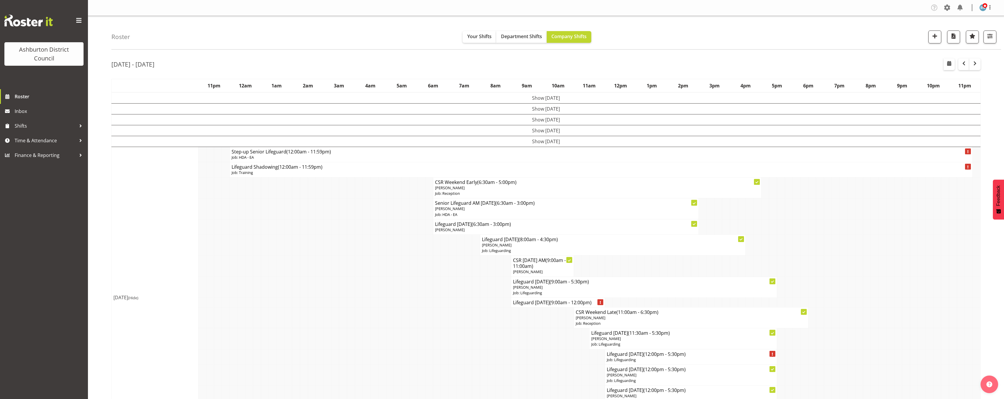
click at [95, 215] on div "Roster Your Shifts Department Shifts Company Shifts 1 Locations [GEOGRAPHIC_DAT…" at bounding box center [546, 367] width 916 height 702
click at [989, 37] on span "button" at bounding box center [990, 36] width 8 height 8
click at [945, 147] on select "Staff Role Shift - Horizontal Shift - Vertical Staff - Location" at bounding box center [953, 144] width 78 height 12
select select "staff"
click at [914, 138] on select "Staff Role Shift - Horizontal Shift - Vertical Staff - Location" at bounding box center [953, 144] width 78 height 12
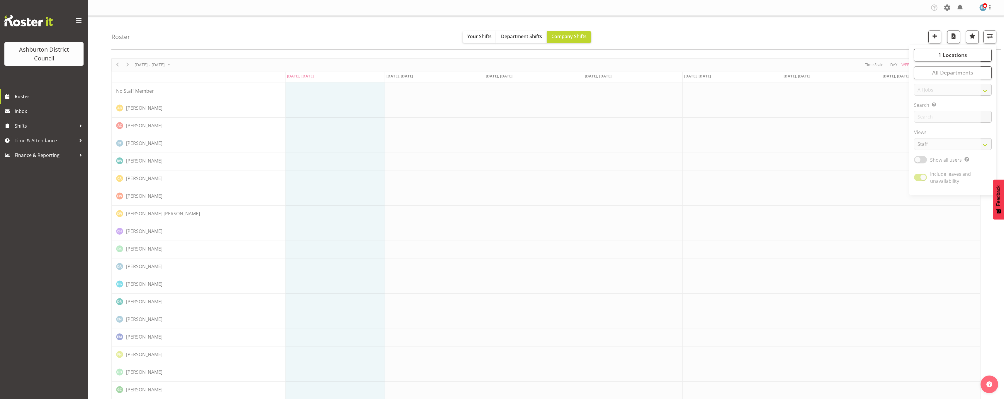
click at [839, 42] on div "Roster Your Shifts Department Shifts Company Shifts 1 Locations [GEOGRAPHIC_DAT…" at bounding box center [555, 33] width 889 height 34
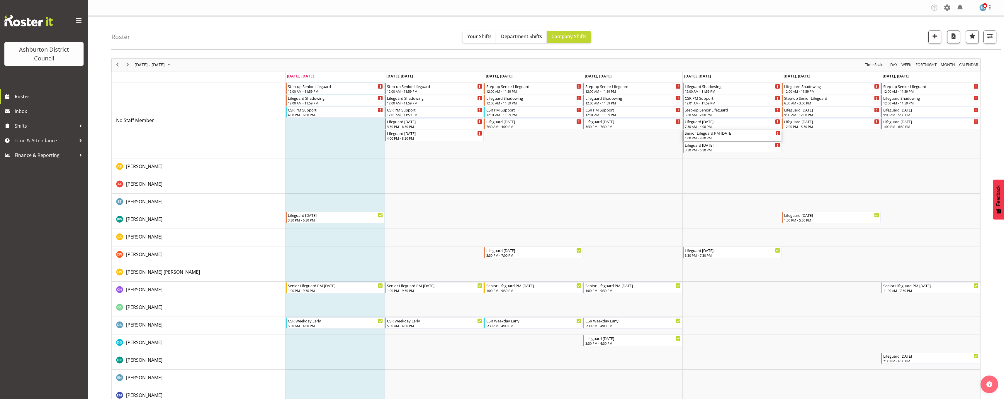
click at [712, 135] on div "Senior Lifeguard PM [DATE]" at bounding box center [733, 133] width 96 height 6
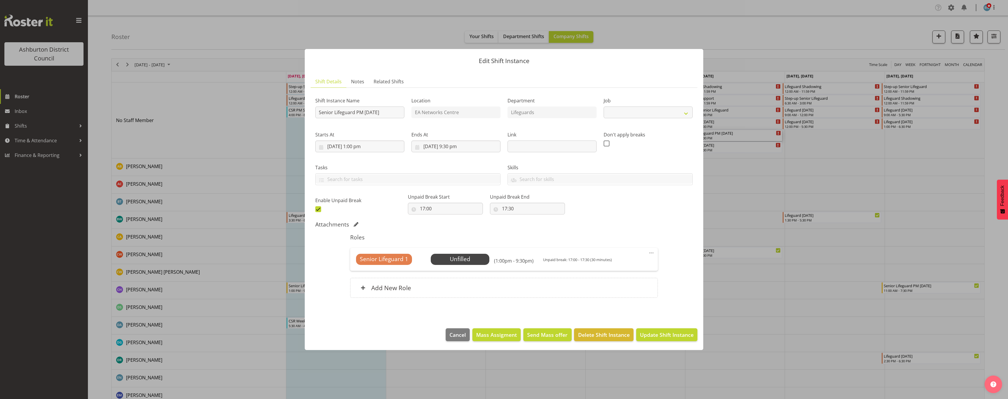
select select "38"
drag, startPoint x: 355, startPoint y: 113, endPoint x: 322, endPoint y: 114, distance: 33.7
click at [322, 114] on input "Senior Lifeguard PM [DATE]" at bounding box center [359, 112] width 89 height 12
type input "Lifeguard PM [DATE]"
click at [461, 256] on span "Select Employee" at bounding box center [460, 259] width 44 height 8
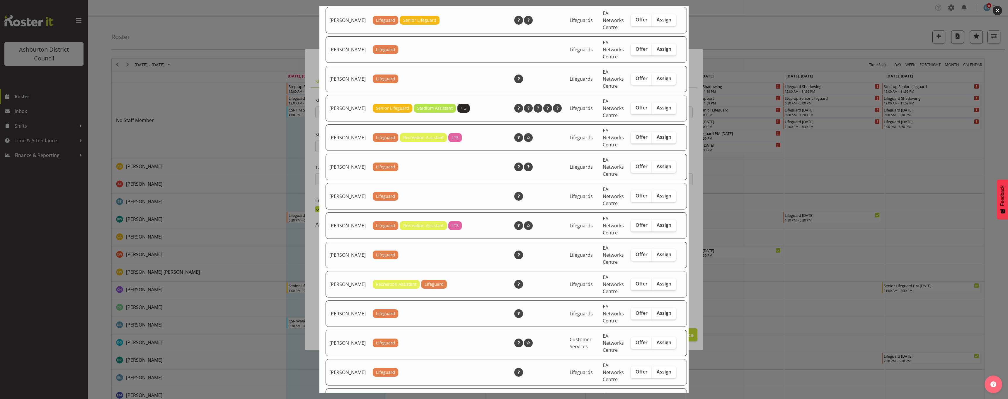
scroll to position [176, 0]
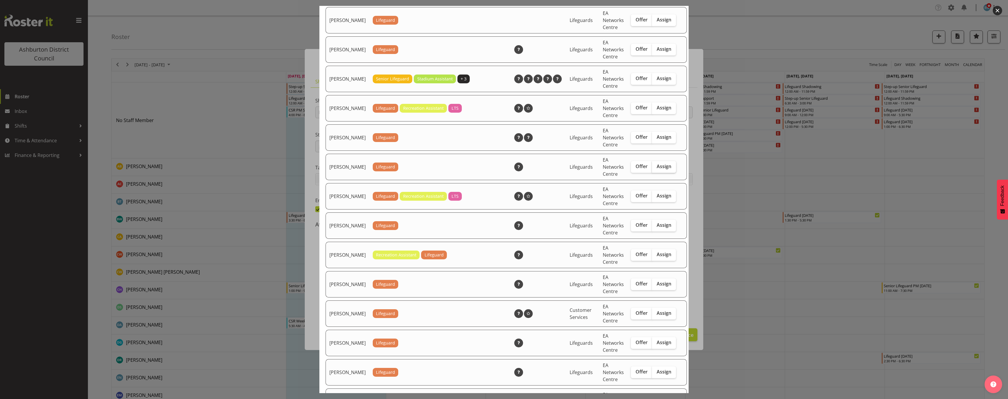
click at [657, 169] on span "Assign" at bounding box center [664, 166] width 15 height 6
click at [654, 168] on input "Assign" at bounding box center [654, 166] width 4 height 4
checkbox input "true"
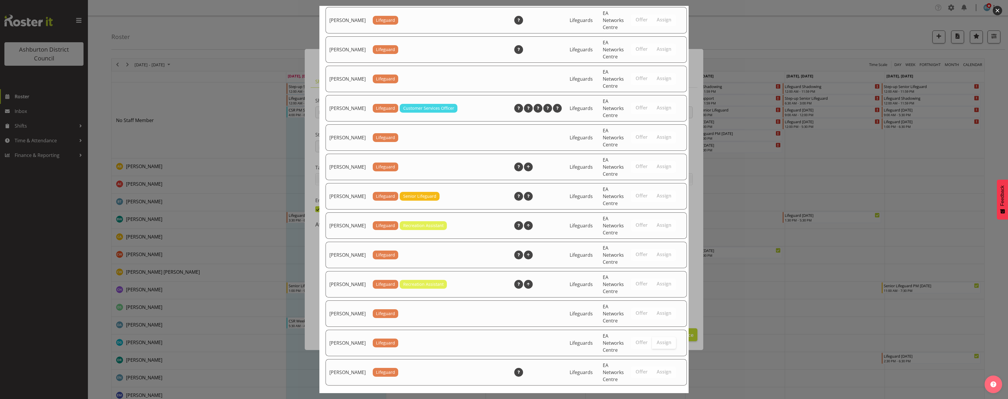
scroll to position [739, 0]
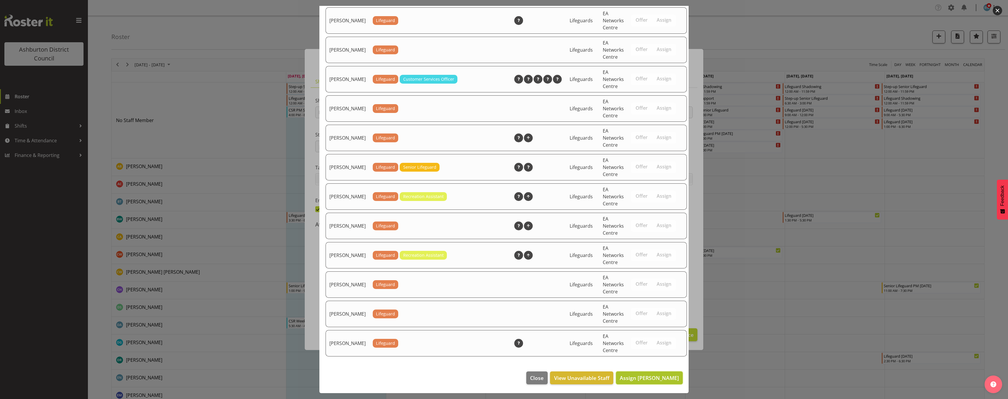
click at [643, 378] on span "Assign [PERSON_NAME]" at bounding box center [649, 377] width 59 height 7
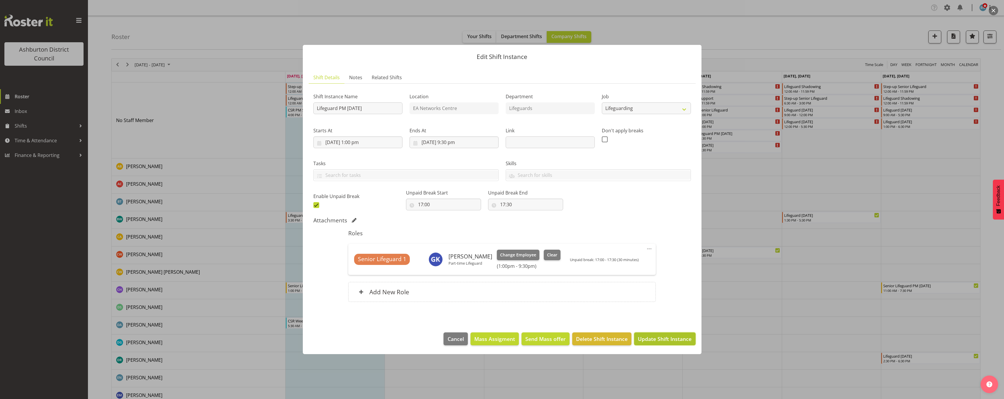
click at [665, 336] on span "Update Shift Instance" at bounding box center [665, 339] width 54 height 8
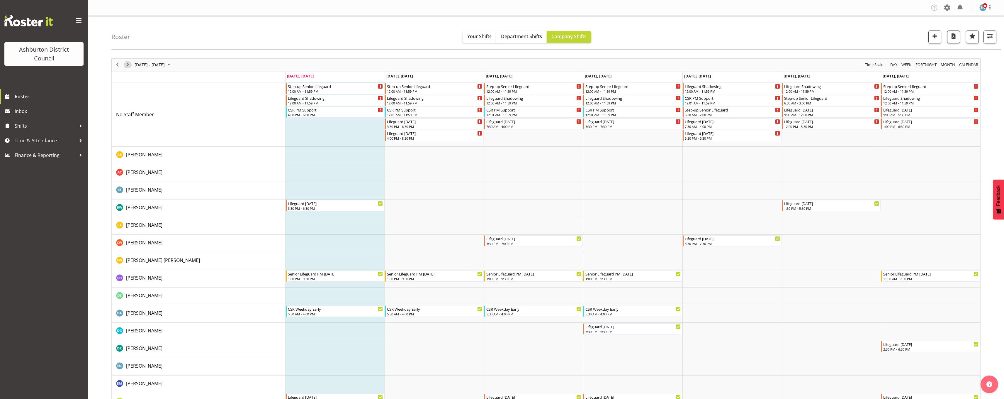
click at [127, 64] on span "Next" at bounding box center [127, 64] width 7 height 7
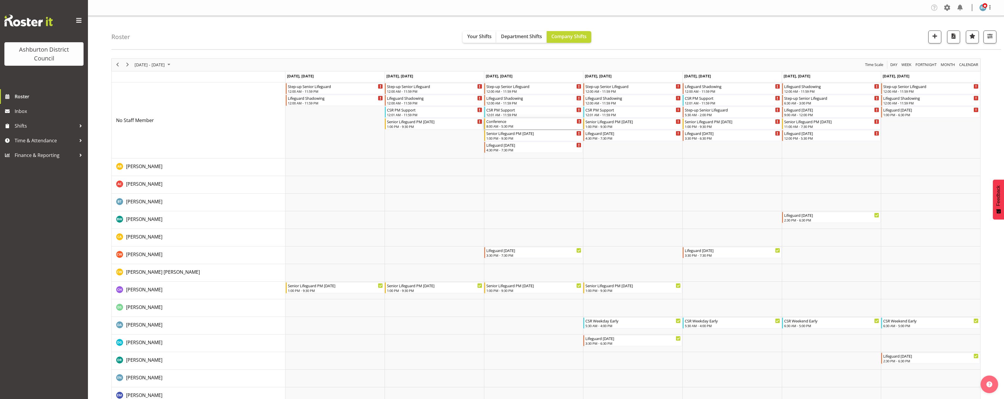
click at [514, 123] on div "Conference" at bounding box center [534, 121] width 96 height 6
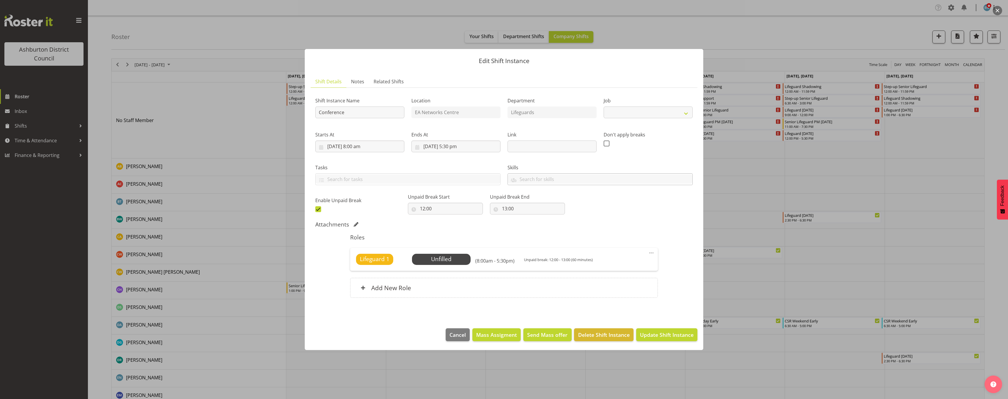
select select "2648"
click at [450, 258] on span "Select Employee" at bounding box center [441, 259] width 44 height 8
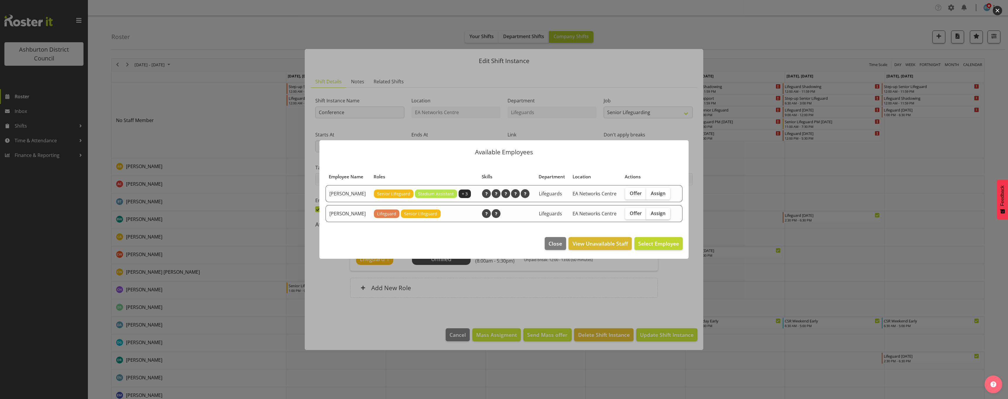
click at [660, 212] on span "Assign" at bounding box center [658, 213] width 15 height 6
click at [650, 212] on input "Assign" at bounding box center [648, 213] width 4 height 4
checkbox input "true"
click at [667, 238] on button "Assign [PERSON_NAME]" at bounding box center [649, 243] width 67 height 13
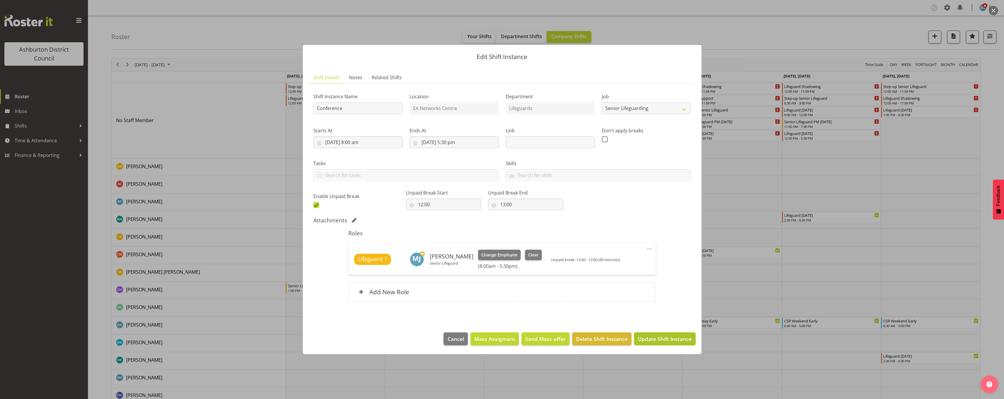
click at [665, 340] on span "Update Shift Instance" at bounding box center [665, 339] width 54 height 8
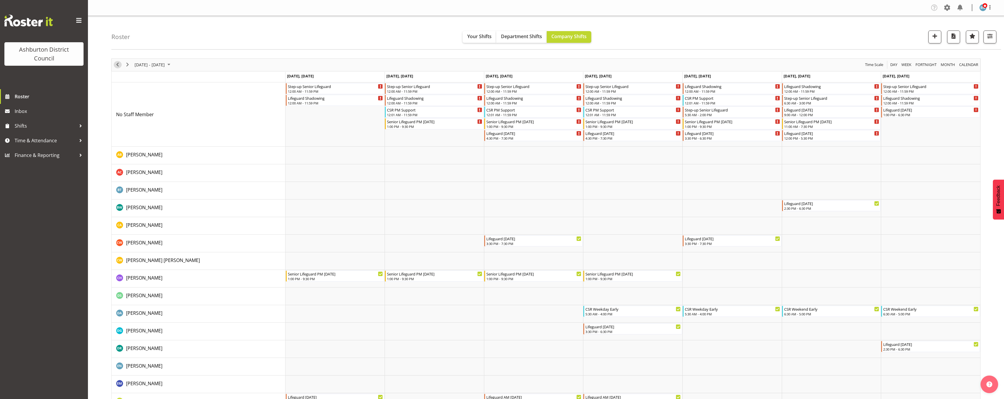
click at [120, 65] on span "Previous" at bounding box center [117, 64] width 7 height 7
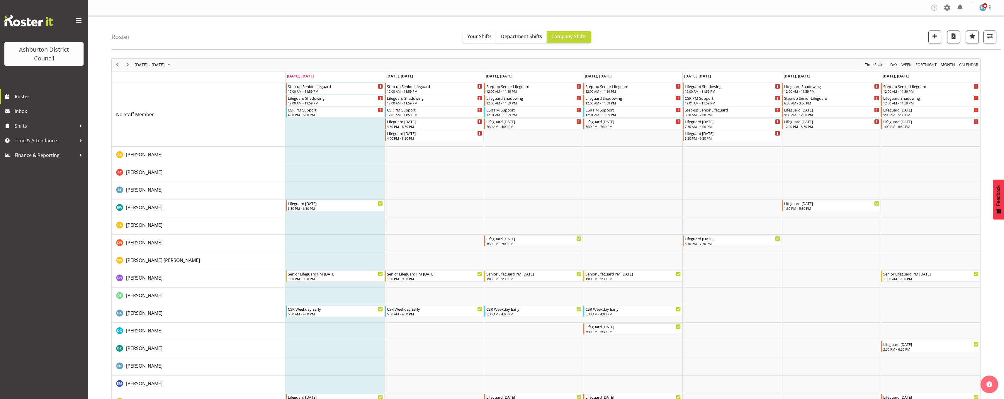
click at [798, 32] on div "Roster Your Shifts Department Shifts Company Shifts 1 Locations [GEOGRAPHIC_DAT…" at bounding box center [555, 33] width 889 height 34
click at [404, 139] on div "4:00 PM - 8:30 PM" at bounding box center [435, 137] width 96 height 5
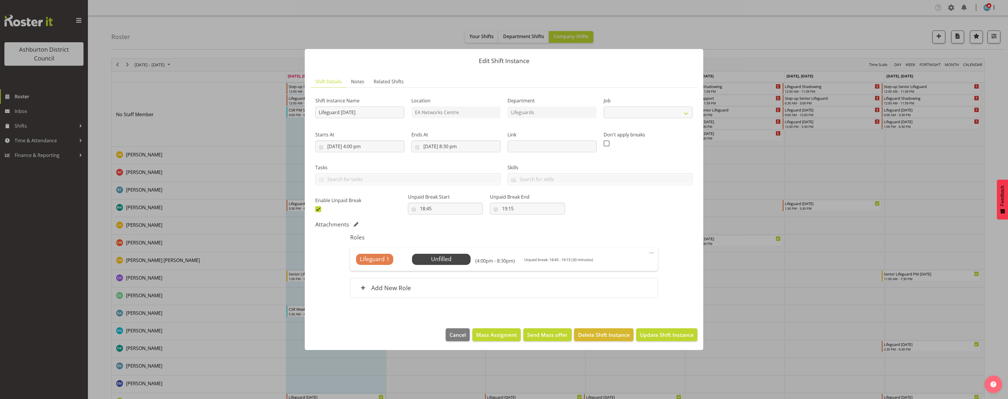
select select "38"
click at [440, 263] on span "Select Employee" at bounding box center [441, 259] width 44 height 8
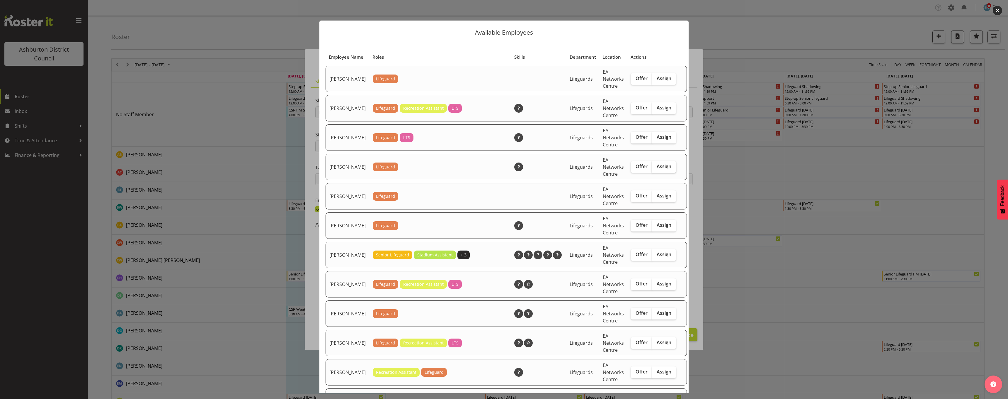
click at [657, 169] on span "Assign" at bounding box center [664, 166] width 15 height 6
click at [656, 168] on input "Assign" at bounding box center [654, 166] width 4 height 4
checkbox input "true"
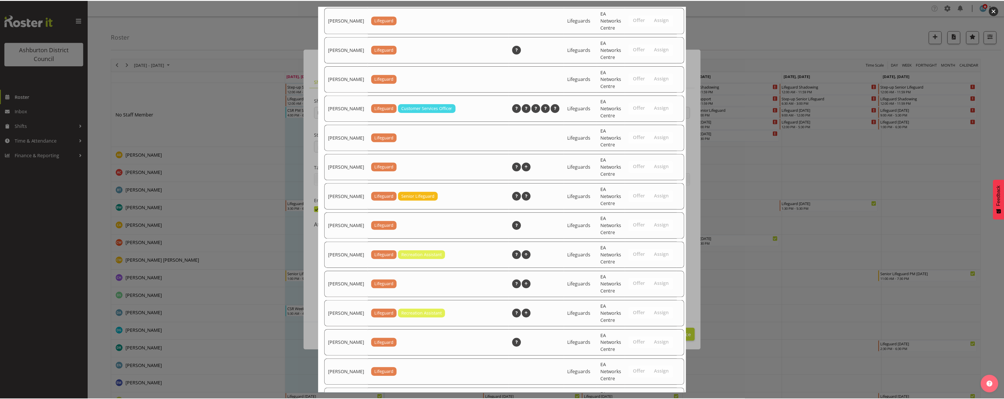
scroll to position [798, 0]
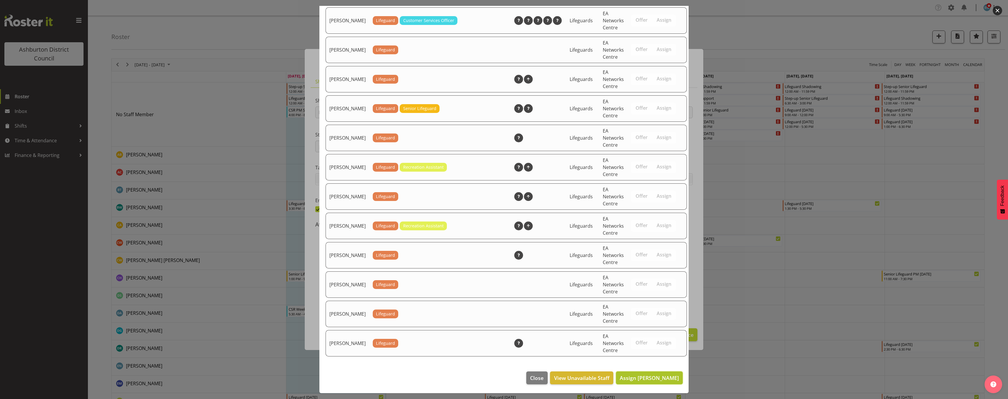
click at [653, 378] on span "Assign [PERSON_NAME]" at bounding box center [649, 377] width 59 height 7
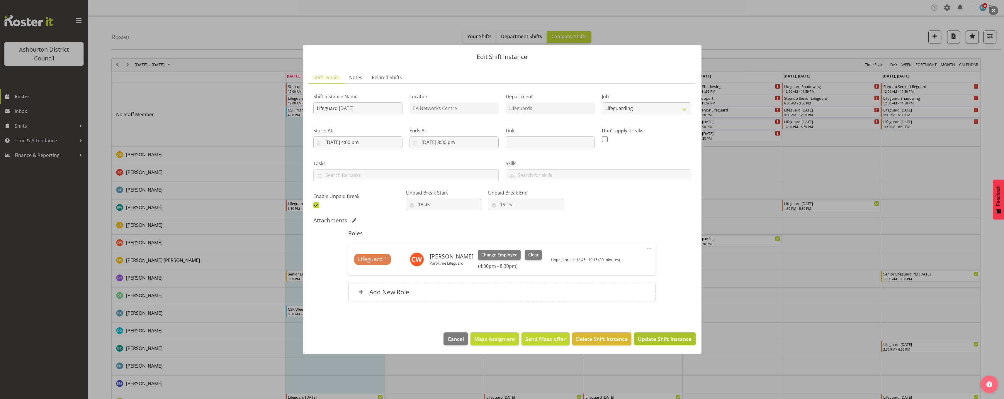
click at [647, 339] on span "Update Shift Instance" at bounding box center [665, 339] width 54 height 8
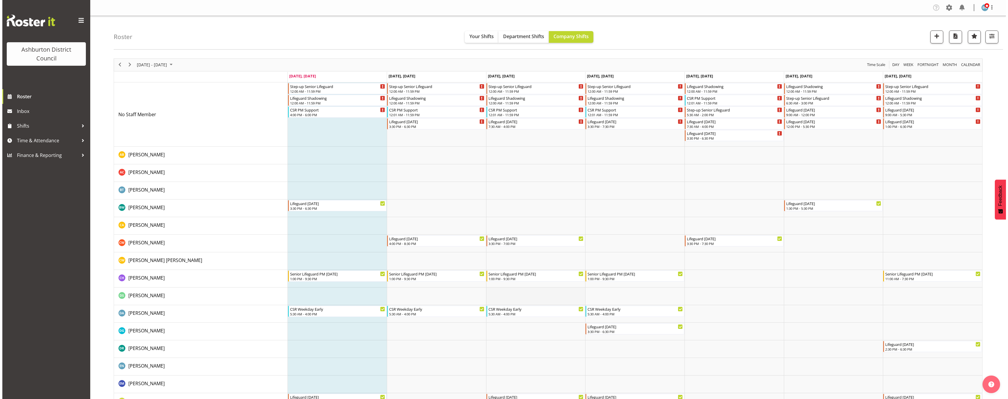
scroll to position [147, 0]
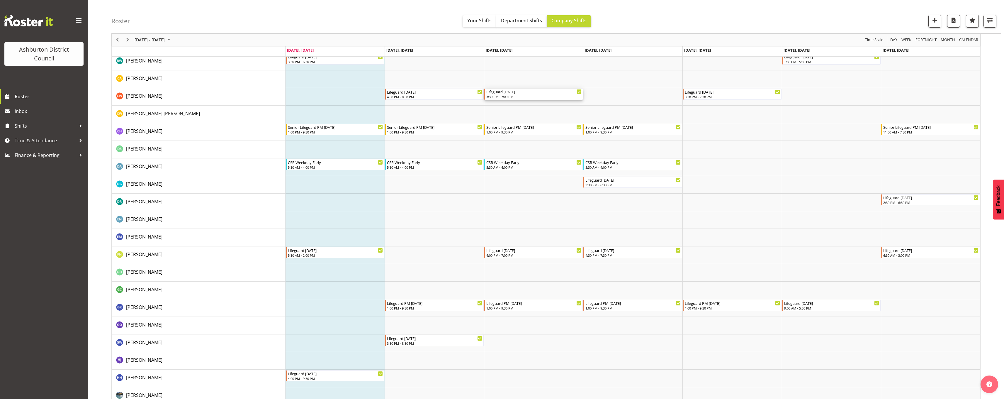
click at [517, 96] on div "3:30 PM - 7:00 PM" at bounding box center [534, 96] width 96 height 5
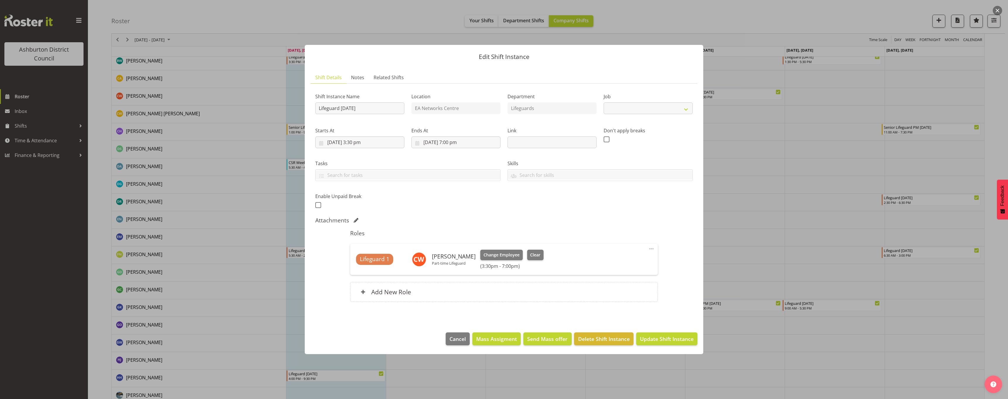
select select "38"
click at [363, 145] on input "[DATE] 3:30 pm" at bounding box center [359, 142] width 89 height 12
drag, startPoint x: 374, startPoint y: 267, endPoint x: 374, endPoint y: 263, distance: 3.5
click at [374, 267] on select "00 01 02 03 04 05 06 07 08 09 10 11 12 13 14 15 16 17 18 19 20 21 22 23 24 25 2…" at bounding box center [375, 267] width 13 height 12
select select "0"
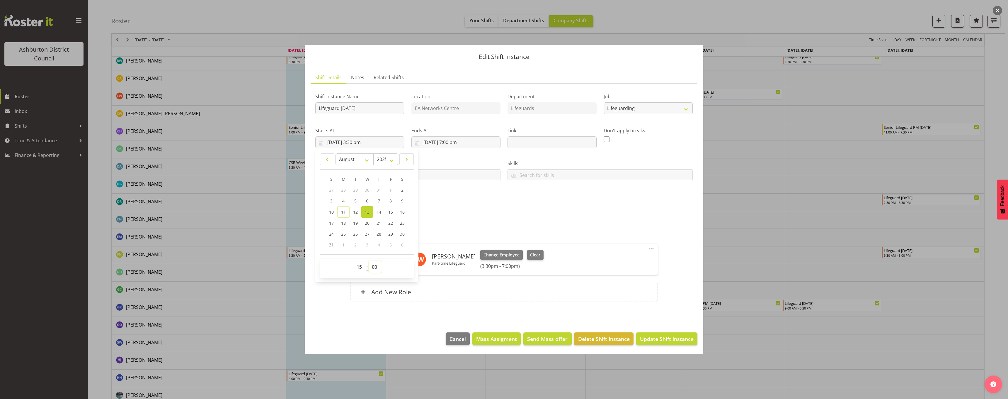
click at [369, 261] on select "00 01 02 03 04 05 06 07 08 09 10 11 12 13 14 15 16 17 18 19 20 21 22 23 24 25 2…" at bounding box center [375, 267] width 13 height 12
type input "[DATE] 3:00 pm"
click at [589, 217] on div "Attachments" at bounding box center [503, 220] width 377 height 7
click at [669, 340] on span "Update Shift Instance" at bounding box center [667, 339] width 54 height 8
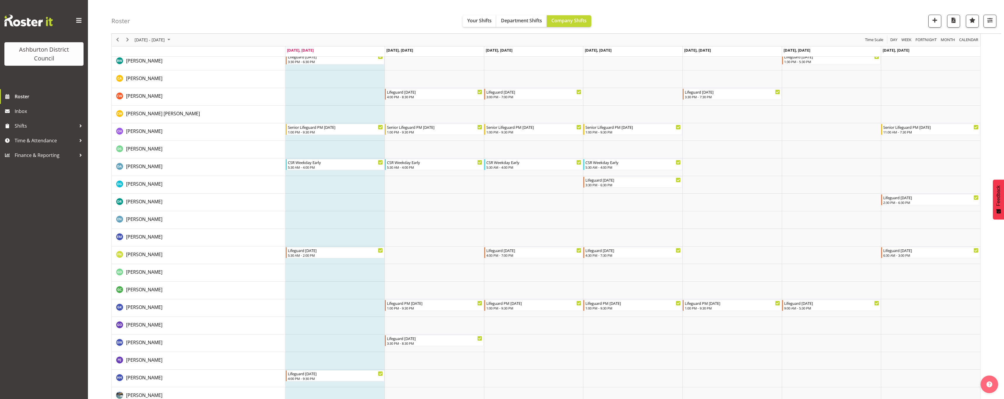
click at [741, 30] on div "Roster Your Shifts Department Shifts Company Shifts 1 Locations [GEOGRAPHIC_DAT…" at bounding box center [555, 17] width 889 height 34
click at [606, 34] on div "[DATE] - [DATE] [DATE] Day Week Fortnight Month calendar Month Agenda Time Scale" at bounding box center [546, 40] width 868 height 12
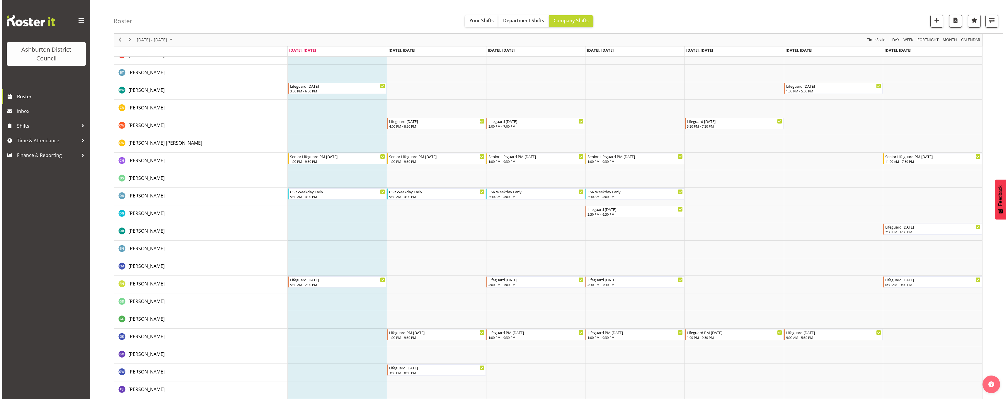
scroll to position [0, 0]
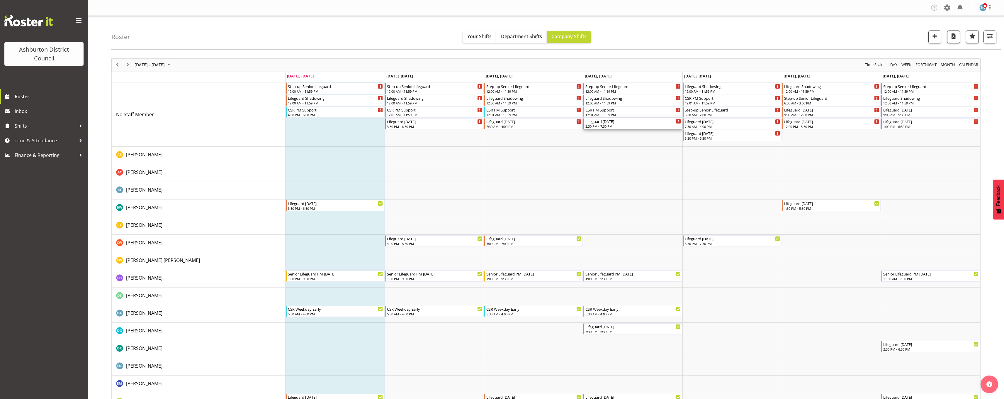
click at [599, 126] on div "3:30 PM - 7:30 PM" at bounding box center [633, 126] width 96 height 5
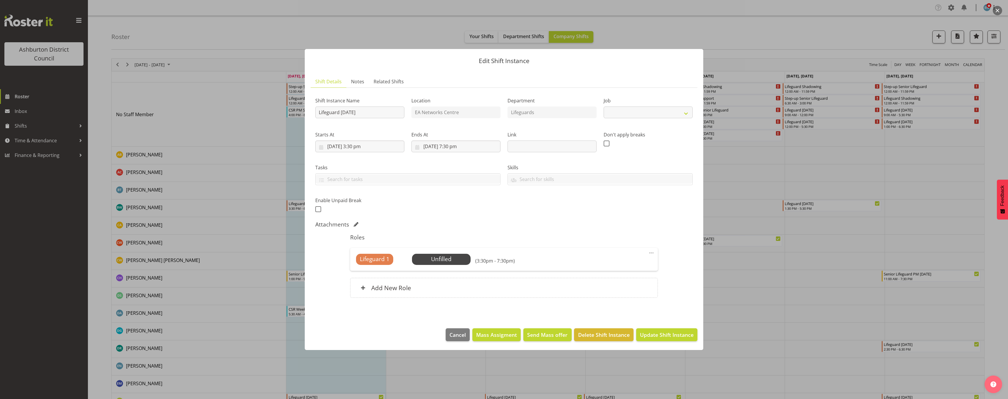
select select "38"
click at [432, 257] on span "Select Employee" at bounding box center [441, 259] width 44 height 8
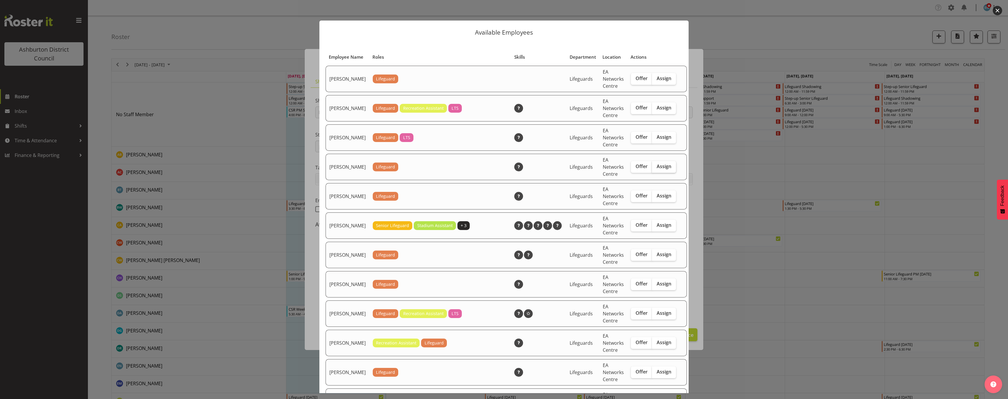
click at [663, 173] on label "Assign" at bounding box center [664, 167] width 24 height 12
click at [656, 168] on input "Assign" at bounding box center [654, 166] width 4 height 4
checkbox input "true"
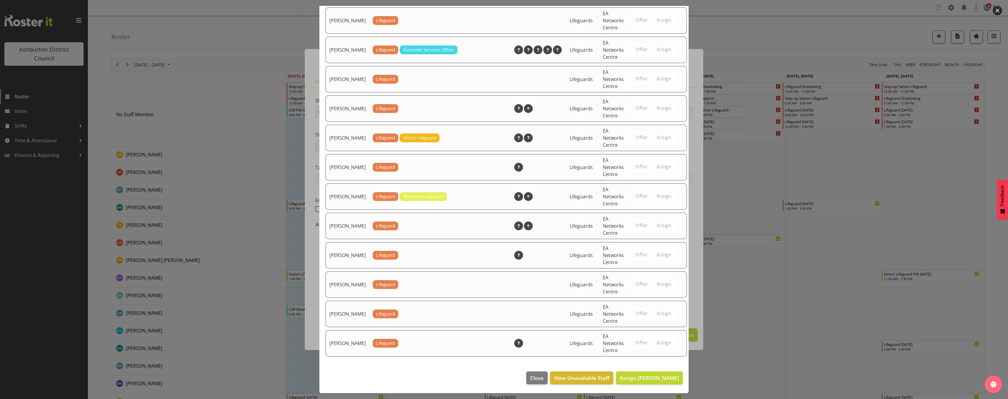
scroll to position [739, 0]
click at [648, 378] on span "Assign [PERSON_NAME]" at bounding box center [649, 377] width 59 height 7
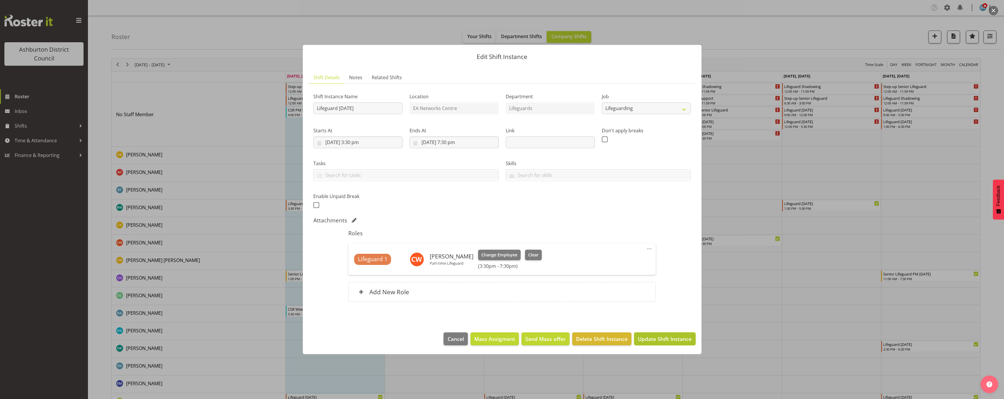
click at [659, 337] on span "Update Shift Instance" at bounding box center [665, 339] width 54 height 8
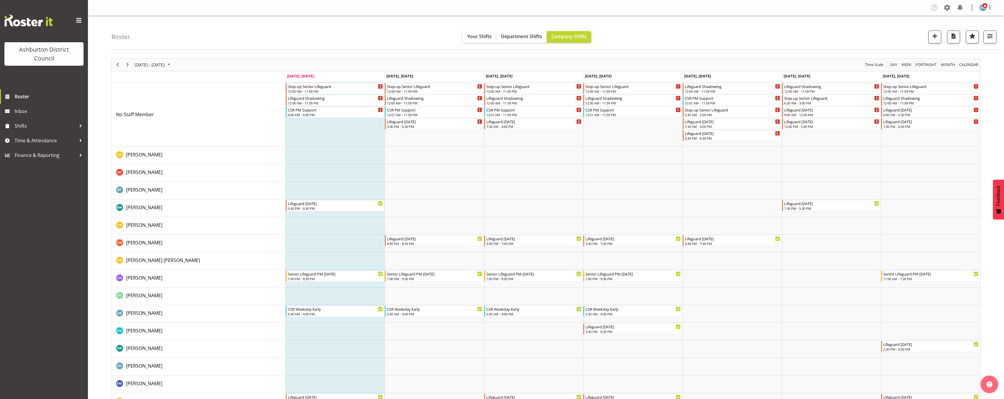
click at [698, 10] on nav "Company Settings Roles & Skills Tasks Jobs Employees Locations & Departments Ac…" at bounding box center [546, 8] width 904 height 10
click at [356, 32] on div "Roster Your Shifts Department Shifts Company Shifts 1 Locations [GEOGRAPHIC_DAT…" at bounding box center [555, 33] width 889 height 34
click at [126, 64] on span "Next" at bounding box center [127, 64] width 7 height 7
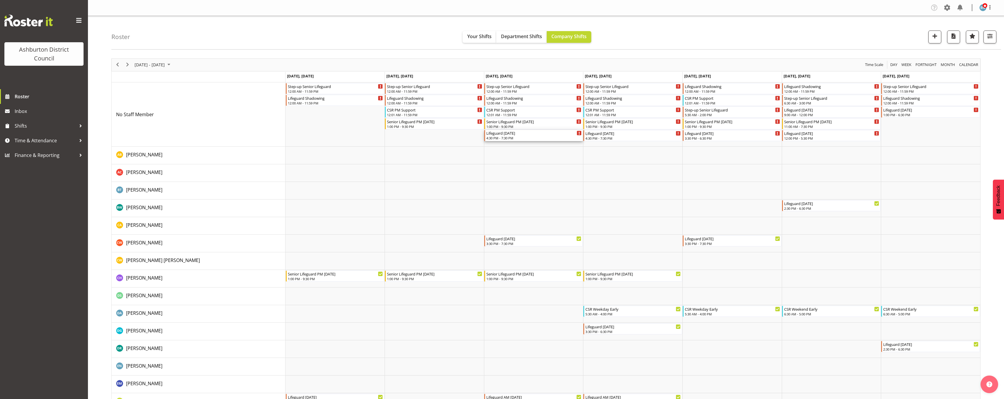
click at [524, 133] on div "Lifeguard [DATE]" at bounding box center [534, 133] width 96 height 6
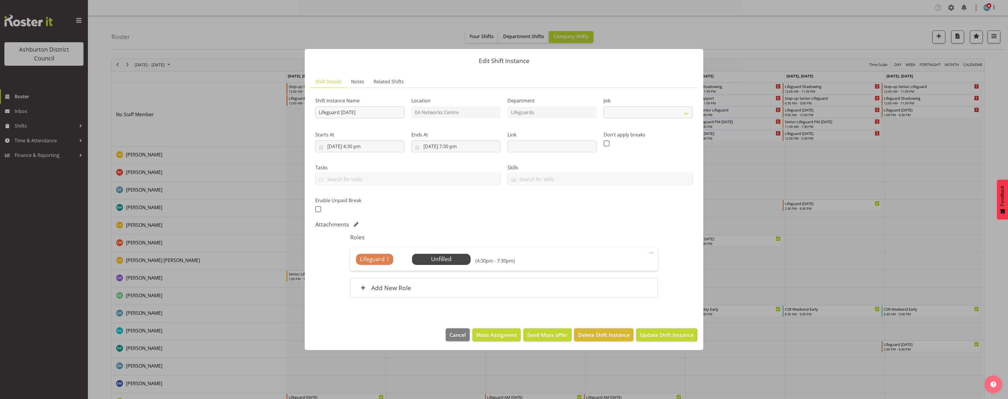
select select "38"
click at [442, 258] on span "Select Employee" at bounding box center [441, 259] width 44 height 8
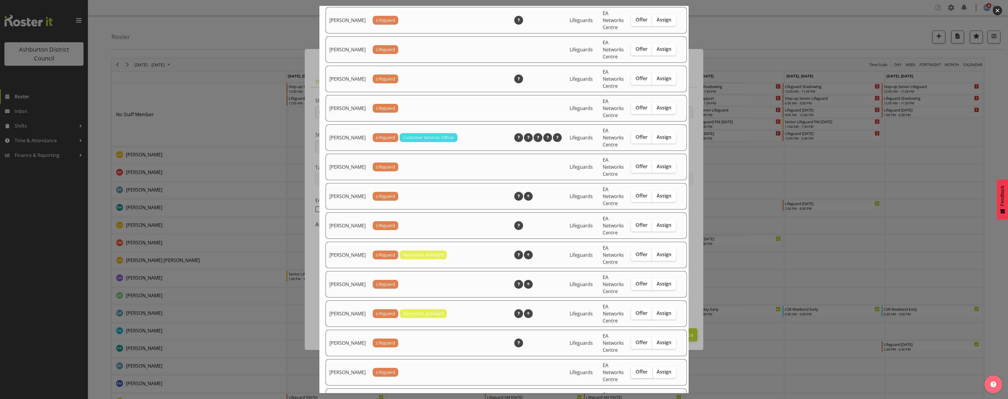
scroll to position [768, 0]
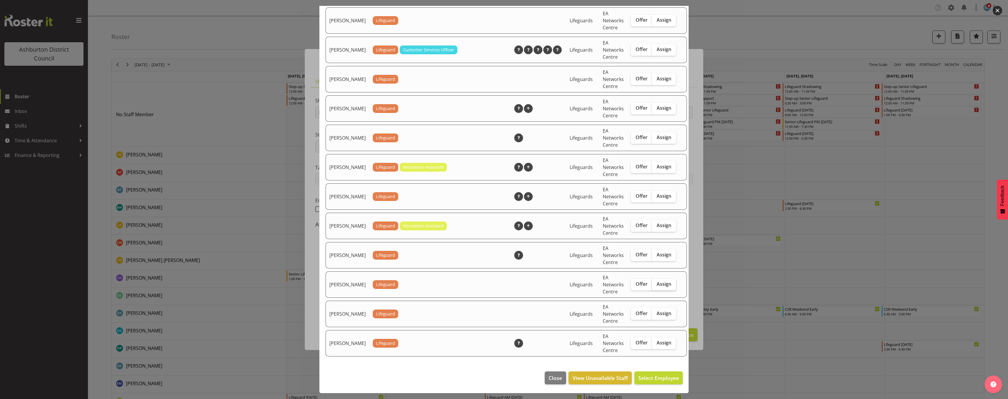
click at [659, 290] on label "Assign" at bounding box center [664, 284] width 24 height 12
click at [656, 286] on input "Assign" at bounding box center [654, 284] width 4 height 4
checkbox input "true"
click at [666, 379] on span "Assign [PERSON_NAME]" at bounding box center [649, 377] width 59 height 7
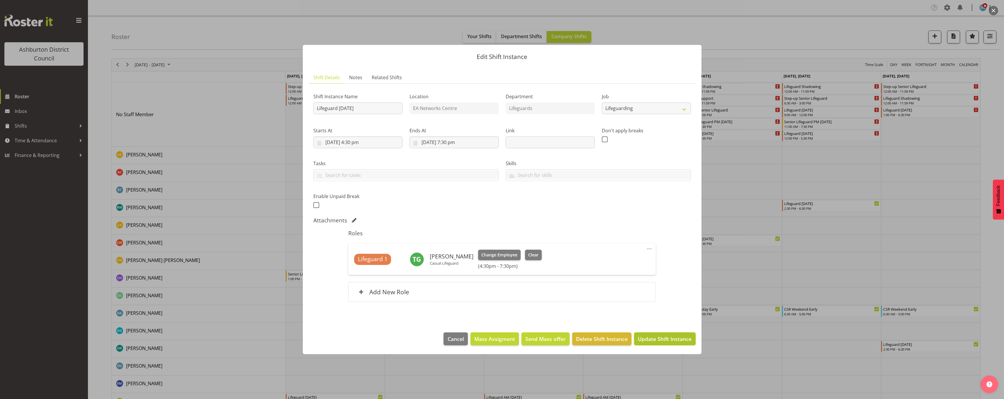
click at [656, 335] on span "Update Shift Instance" at bounding box center [665, 339] width 54 height 8
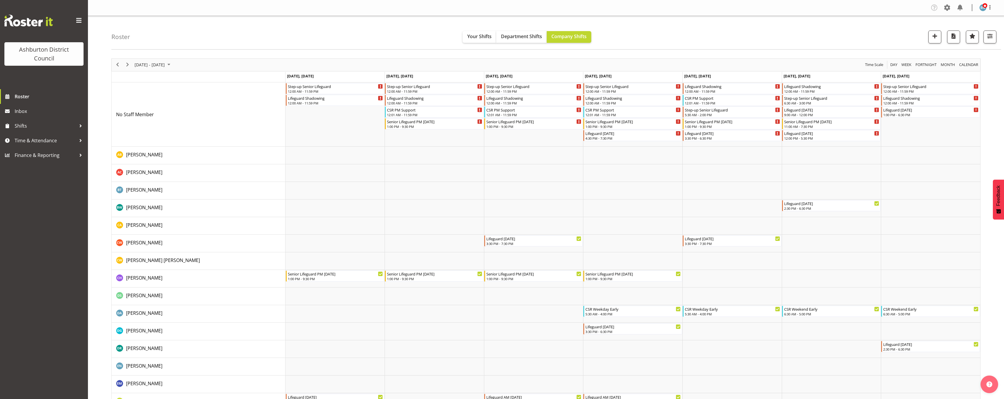
click at [372, 62] on div "[DATE] - [DATE] [DATE] Day Week Fortnight Month calendar Month Agenda Time Scale" at bounding box center [546, 65] width 868 height 12
click at [724, 135] on div "Lifeguard [DATE] 3:30 PM - 6:30 PM" at bounding box center [733, 135] width 96 height 11
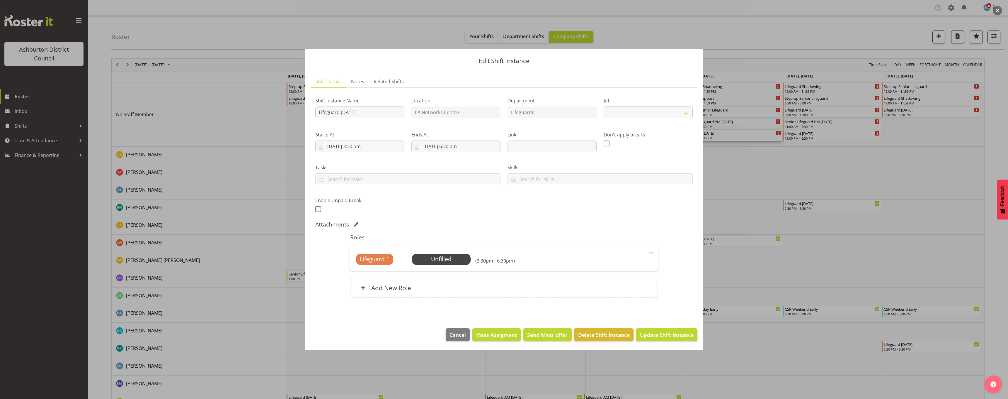
select select "38"
click at [457, 259] on span "Select Employee" at bounding box center [441, 259] width 44 height 8
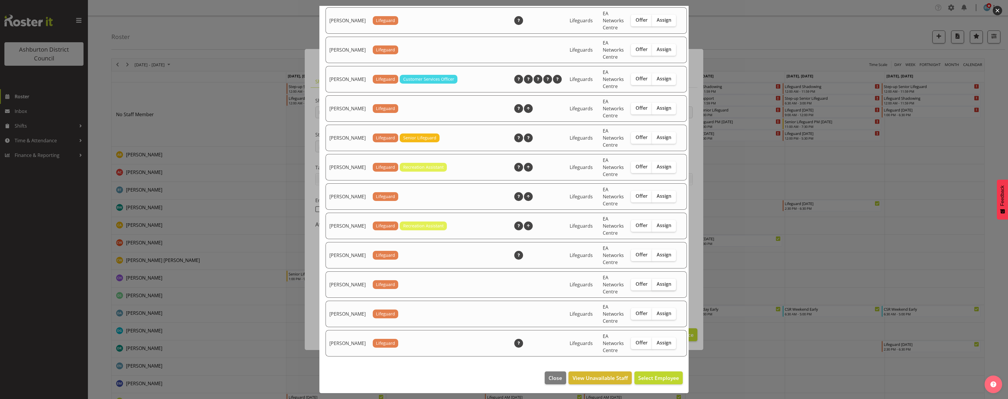
click at [658, 284] on span "Assign" at bounding box center [664, 284] width 15 height 6
click at [656, 284] on input "Assign" at bounding box center [654, 284] width 4 height 4
checkbox input "true"
click at [647, 380] on span "Assign [PERSON_NAME]" at bounding box center [649, 377] width 59 height 7
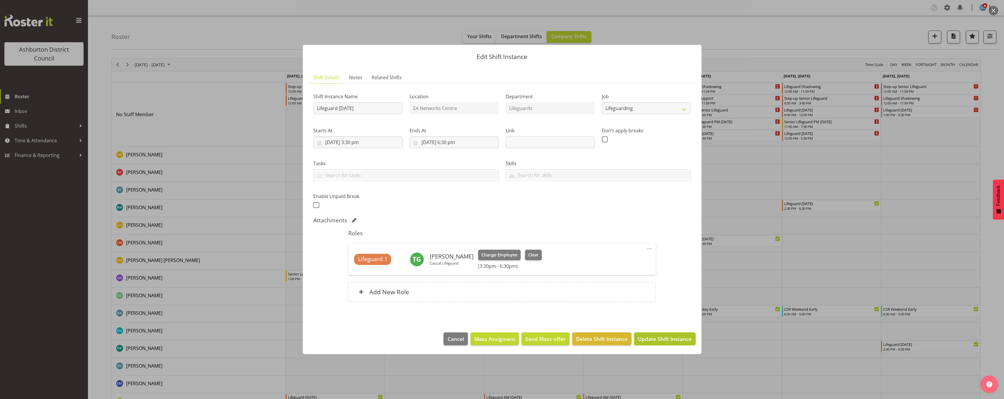
click at [671, 335] on span "Update Shift Instance" at bounding box center [665, 339] width 54 height 8
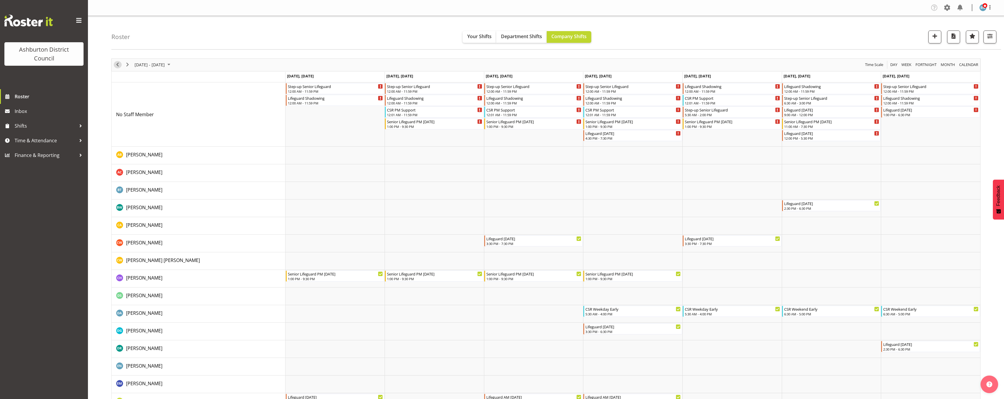
click at [117, 63] on span "Previous" at bounding box center [117, 64] width 7 height 7
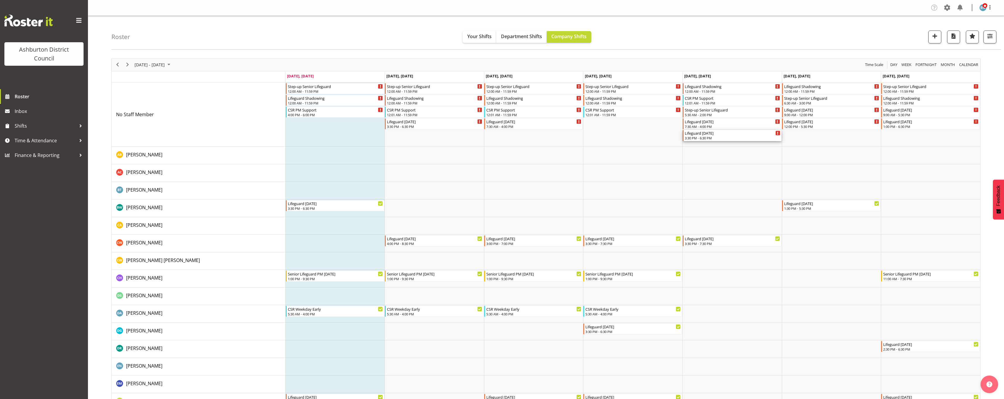
click at [730, 135] on div "Lifeguard [DATE] 3:30 PM - 6:30 PM" at bounding box center [733, 135] width 96 height 11
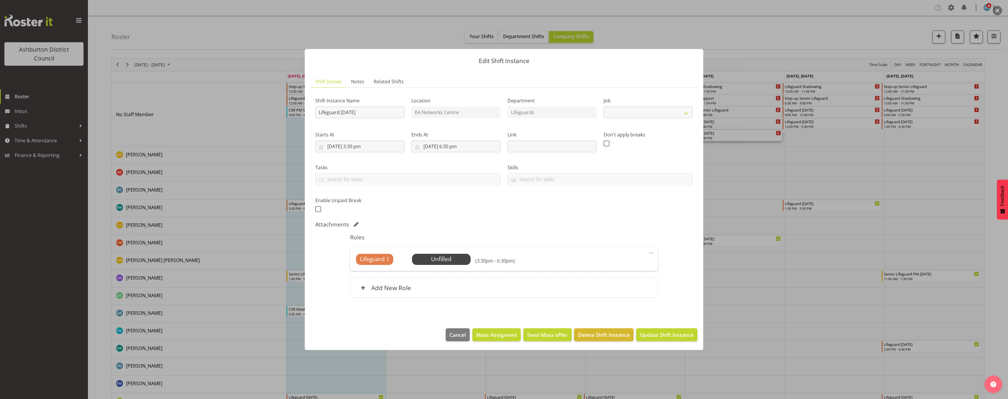
select select "38"
click at [453, 260] on span "Select Employee" at bounding box center [441, 259] width 44 height 8
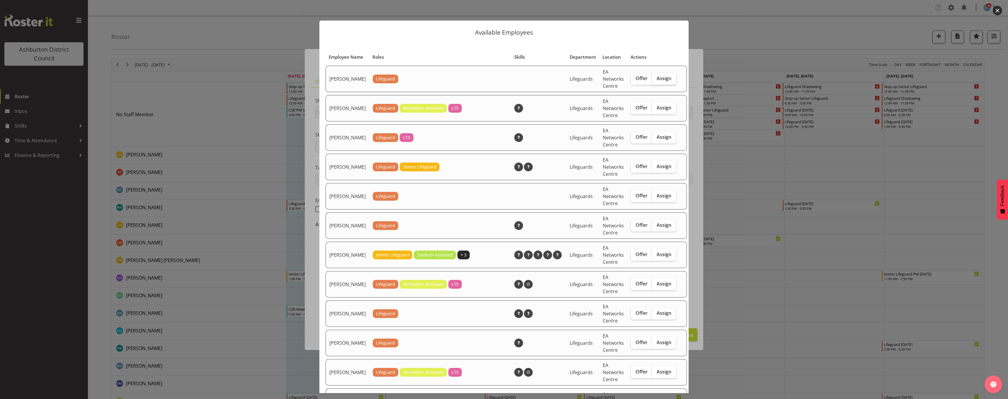
click at [657, 81] on span "Assign" at bounding box center [664, 78] width 15 height 6
click at [656, 80] on input "Assign" at bounding box center [654, 78] width 4 height 4
checkbox input "true"
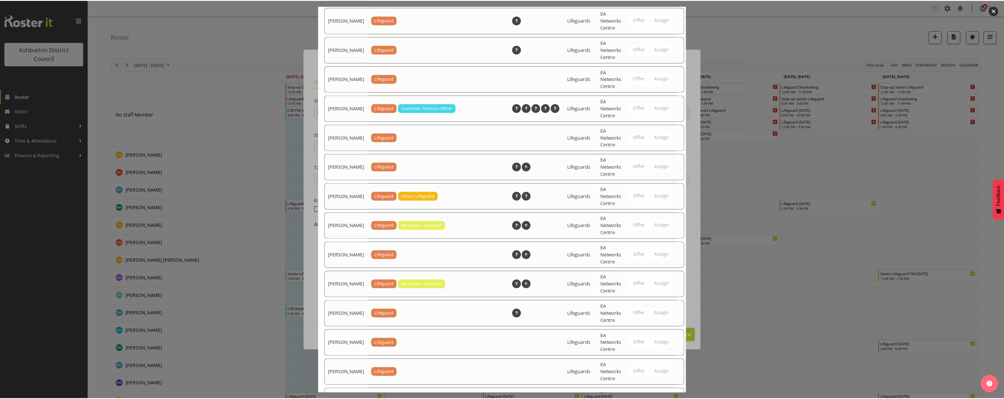
scroll to position [768, 0]
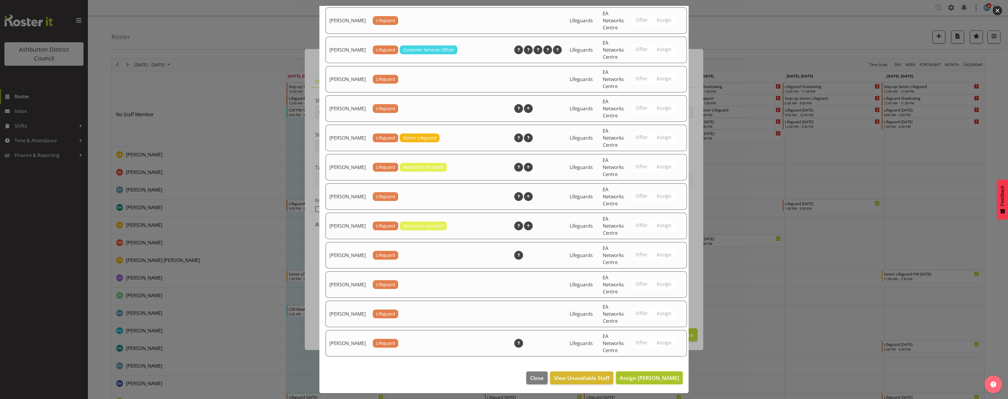
click at [658, 377] on span "Assign [PERSON_NAME]" at bounding box center [649, 377] width 59 height 7
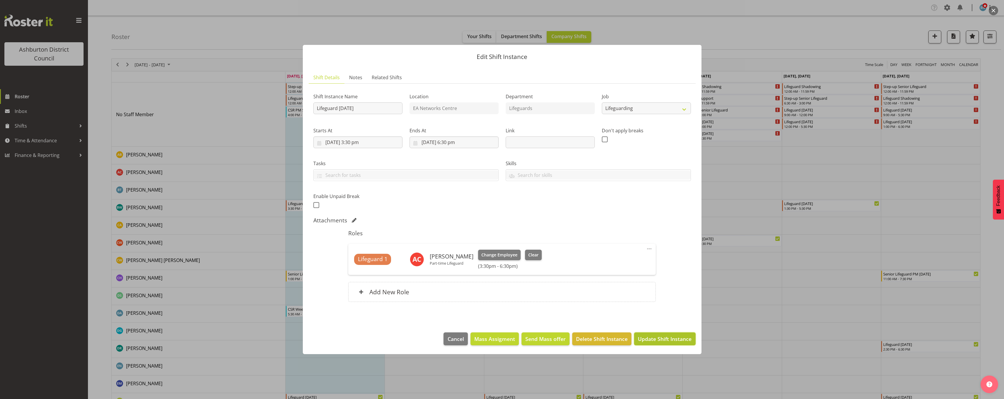
click at [679, 341] on span "Update Shift Instance" at bounding box center [665, 339] width 54 height 8
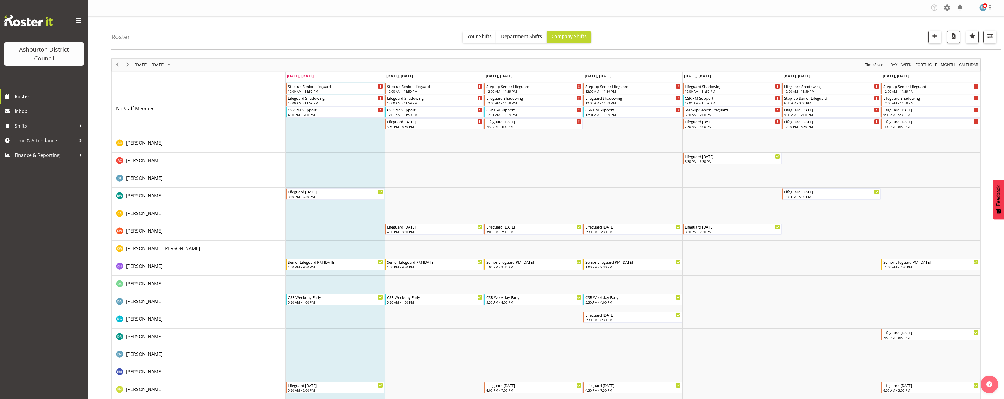
click at [127, 64] on span "Next" at bounding box center [127, 64] width 7 height 7
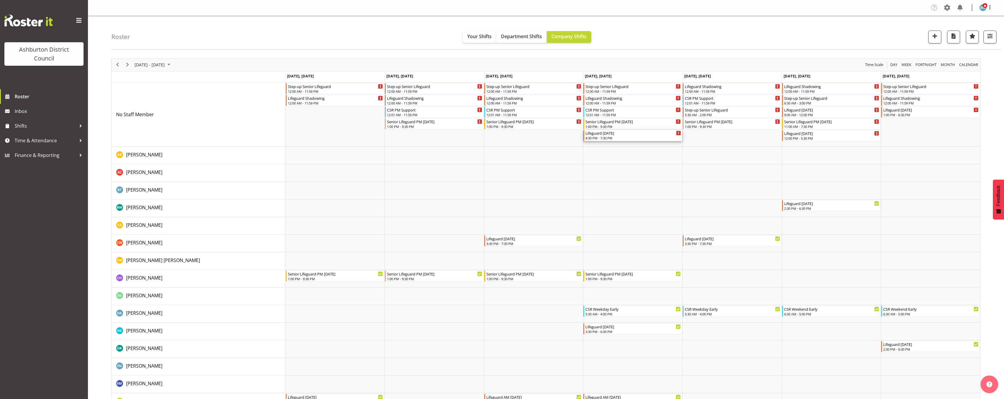
click at [616, 137] on div "4:30 PM - 7:30 PM" at bounding box center [633, 137] width 96 height 5
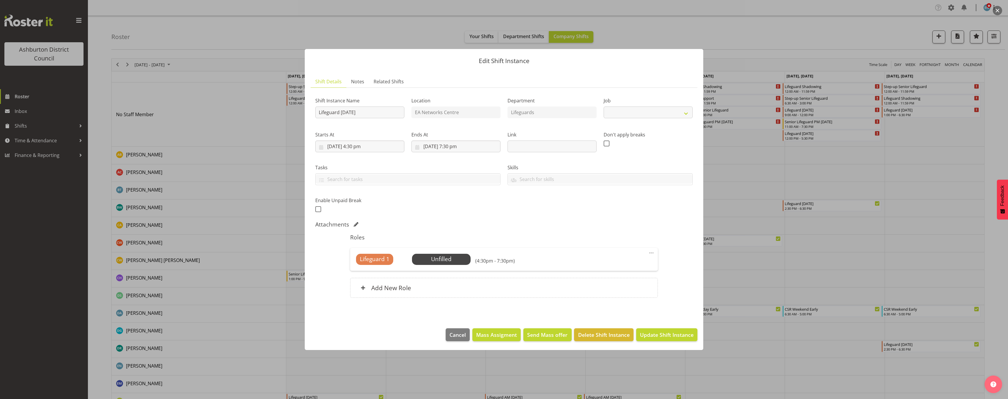
select select "38"
click at [444, 260] on span "Select Employee" at bounding box center [441, 259] width 44 height 8
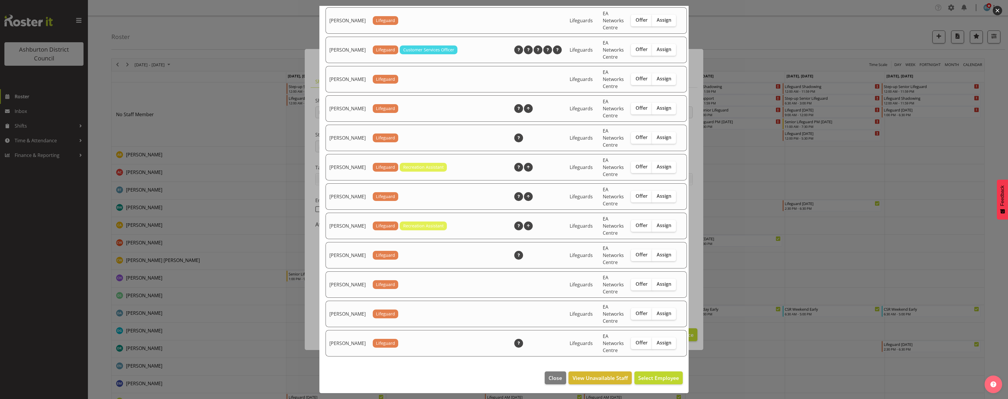
scroll to position [645, 0]
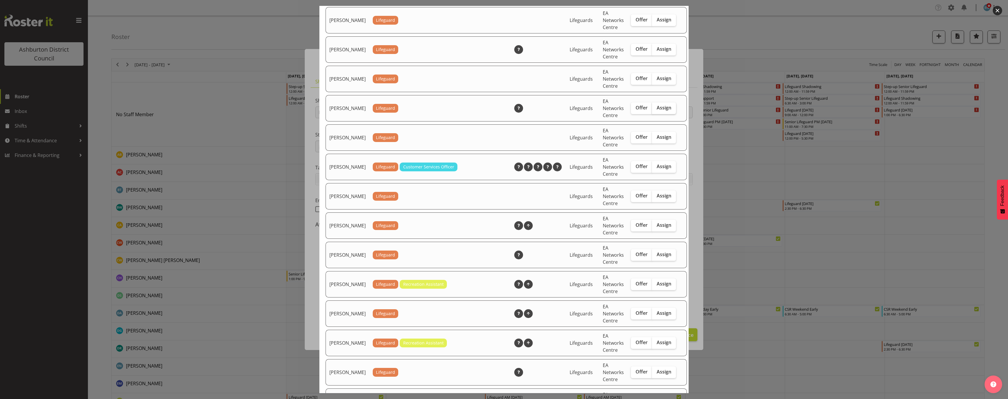
click at [657, 110] on span "Assign" at bounding box center [664, 108] width 15 height 6
click at [655, 110] on input "Assign" at bounding box center [654, 108] width 4 height 4
checkbox input "true"
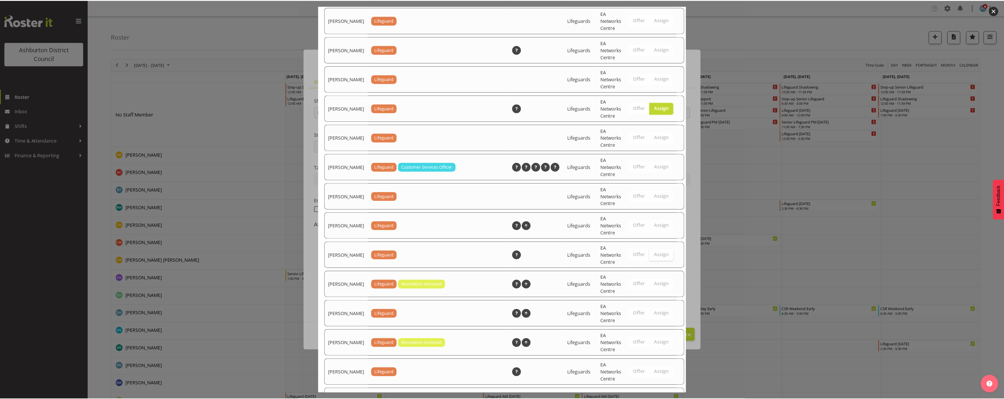
scroll to position [768, 0]
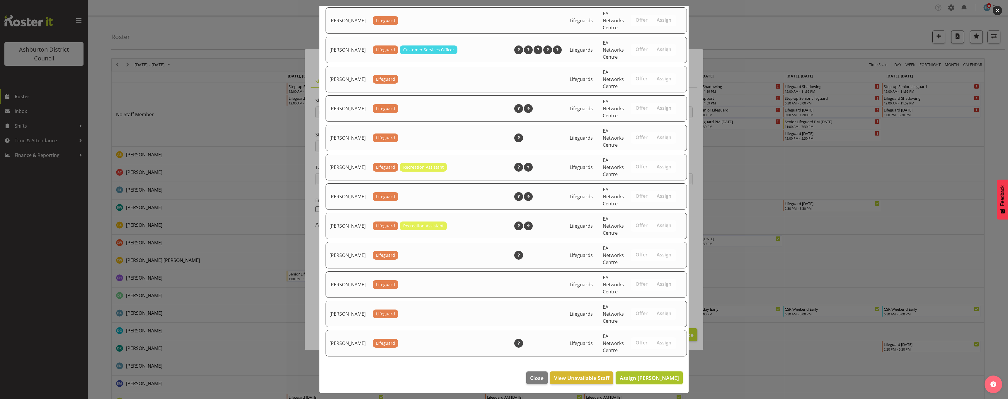
click at [647, 382] on button "Assign [PERSON_NAME]" at bounding box center [649, 377] width 67 height 13
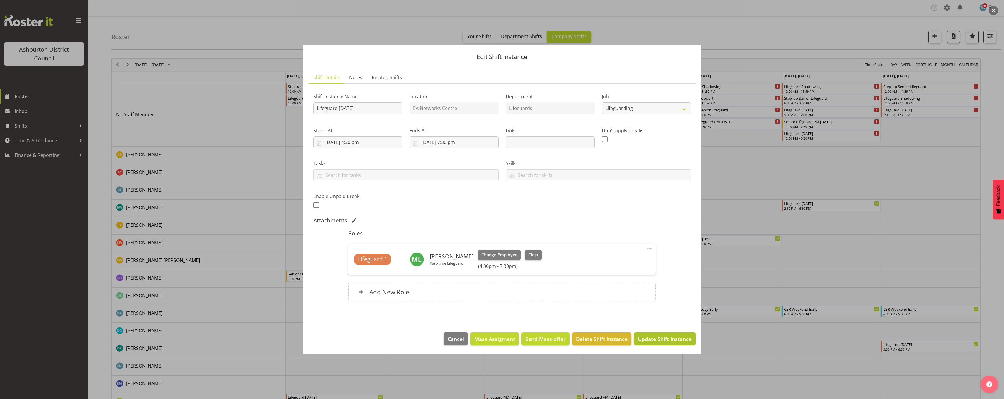
click at [674, 338] on span "Update Shift Instance" at bounding box center [665, 339] width 54 height 8
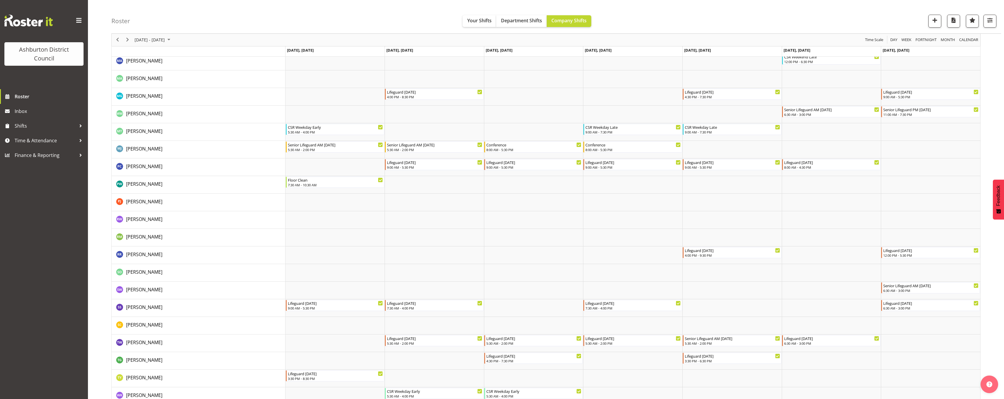
scroll to position [896, 0]
